Goal: Find specific page/section: Find specific page/section

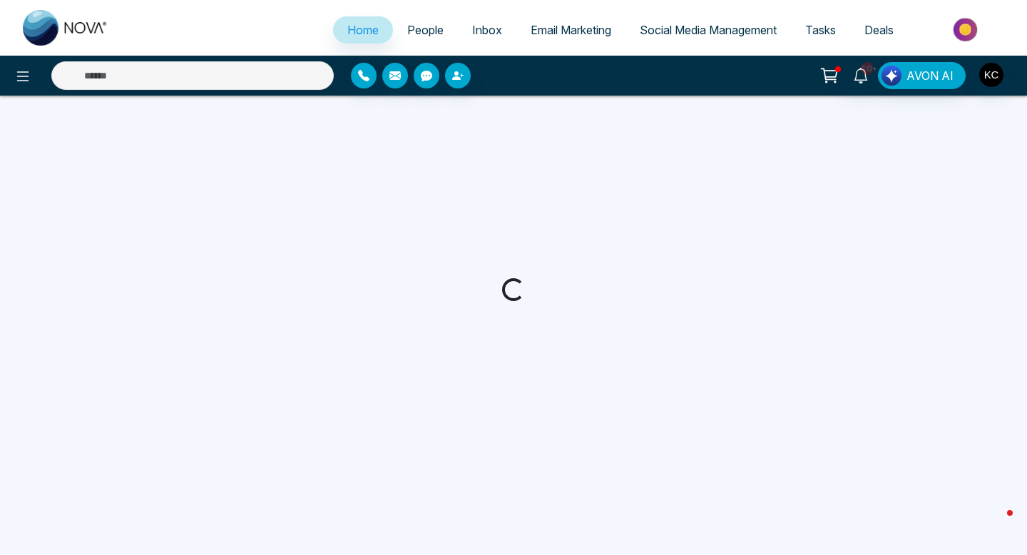
select select "*"
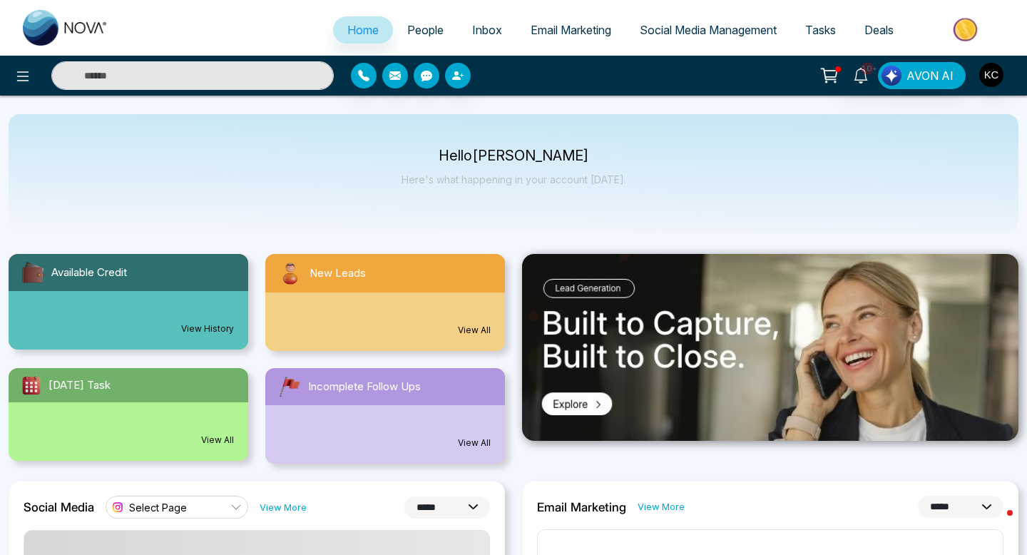
click at [470, 331] on link "View All" at bounding box center [474, 330] width 33 height 13
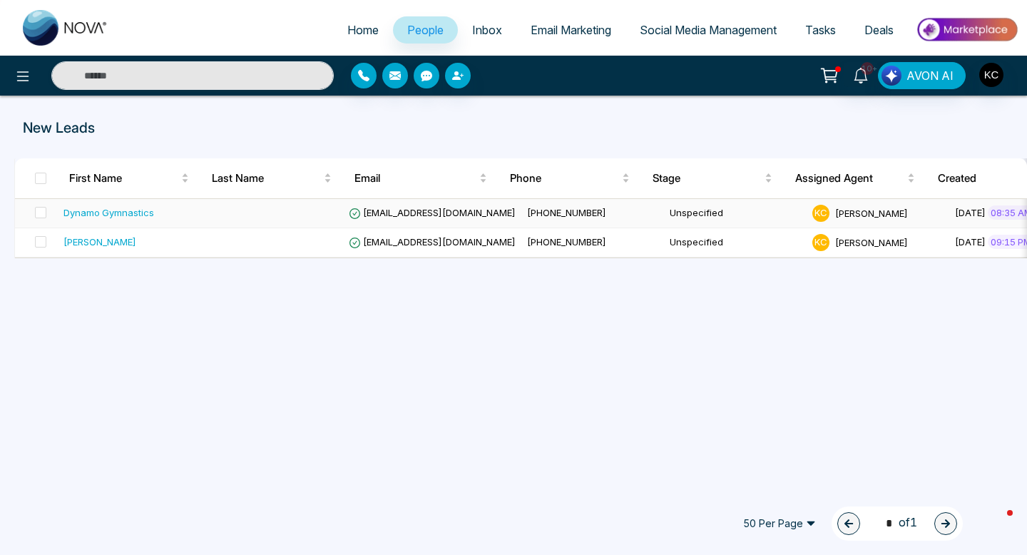
click at [366, 212] on span "[EMAIL_ADDRESS][DOMAIN_NAME]" at bounding box center [432, 212] width 167 height 11
